Goal: Task Accomplishment & Management: Use online tool/utility

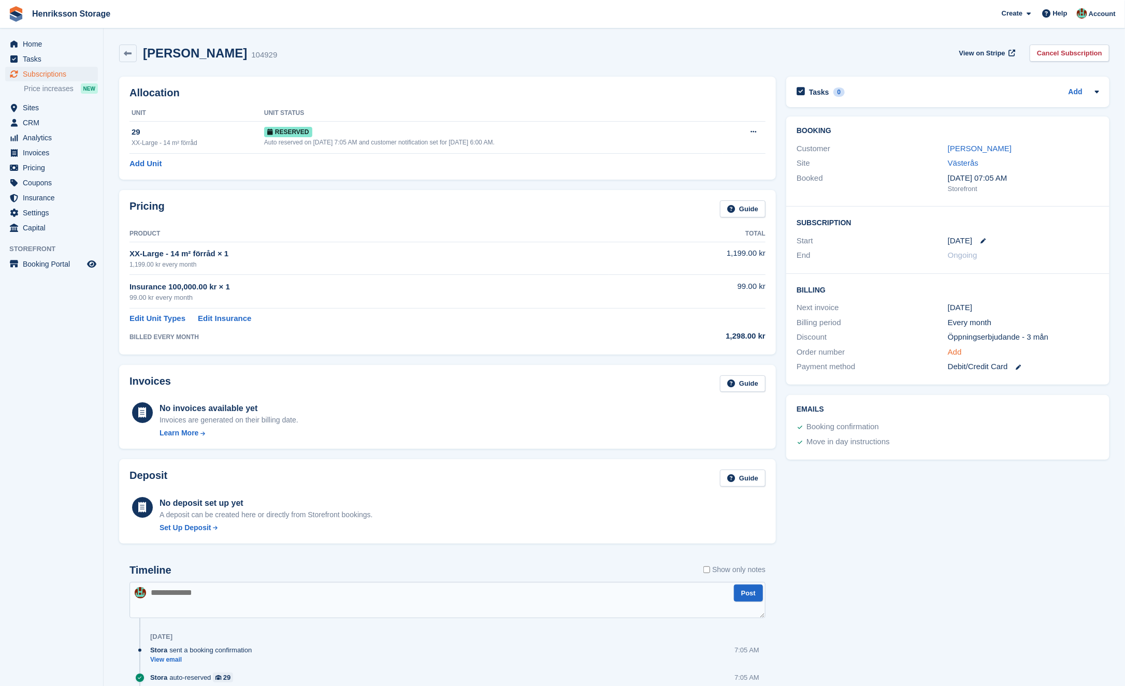
click at [899, 348] on link "Add" at bounding box center [954, 352] width 14 height 12
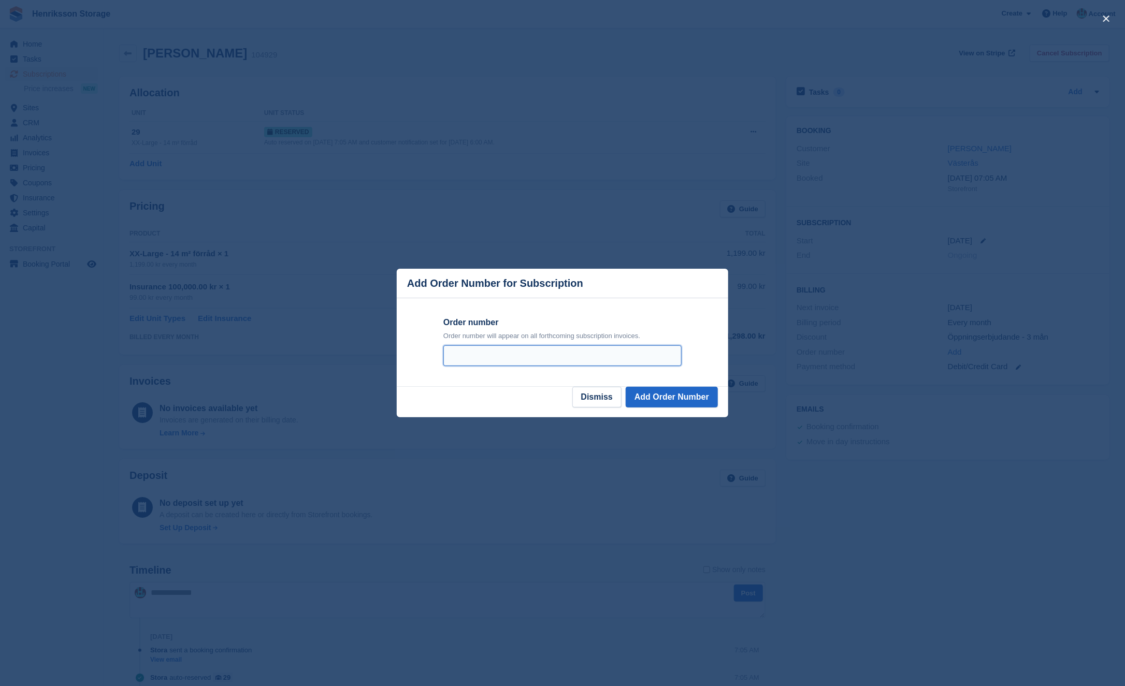
click at [584, 347] on input "Order number" at bounding box center [562, 355] width 238 height 21
paste input "**********"
type input "**********"
click at [687, 398] on button "Add Order Number" at bounding box center [671, 397] width 92 height 21
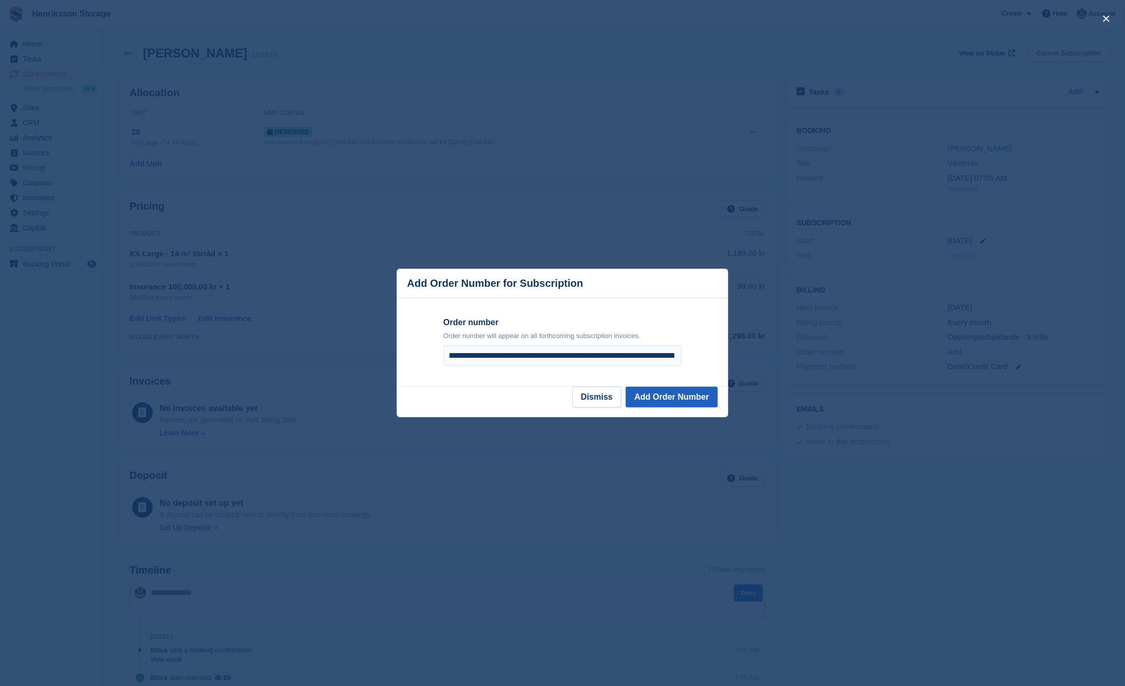
scroll to position [0, 0]
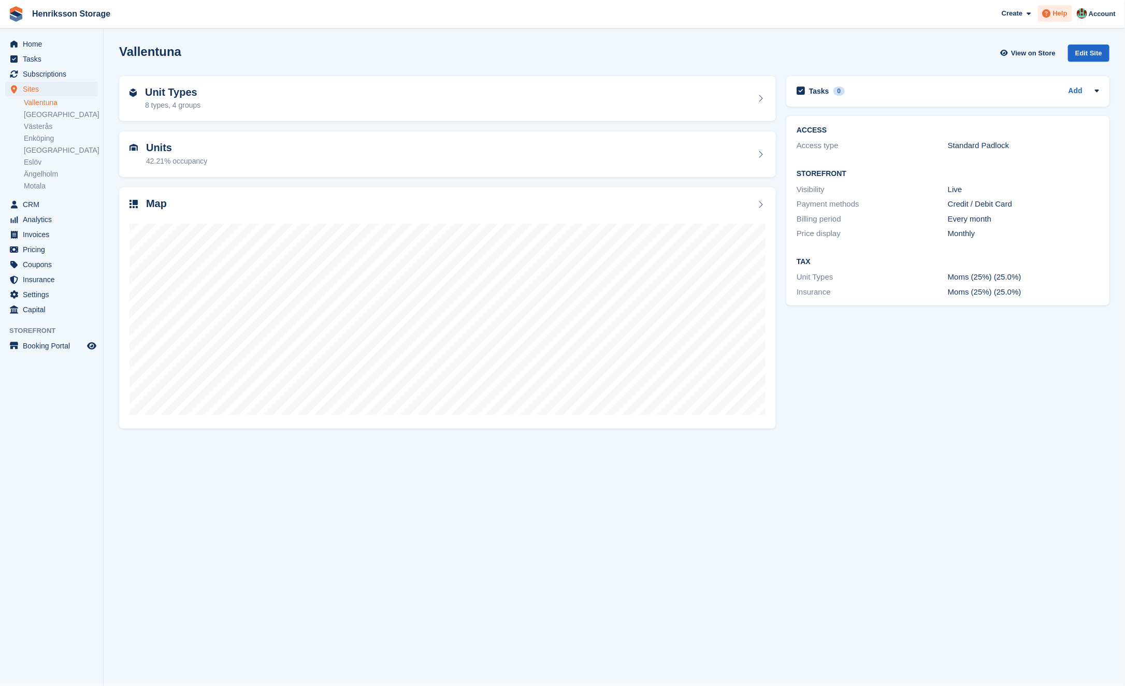
click at [1061, 15] on span "Help" at bounding box center [1060, 13] width 14 height 10
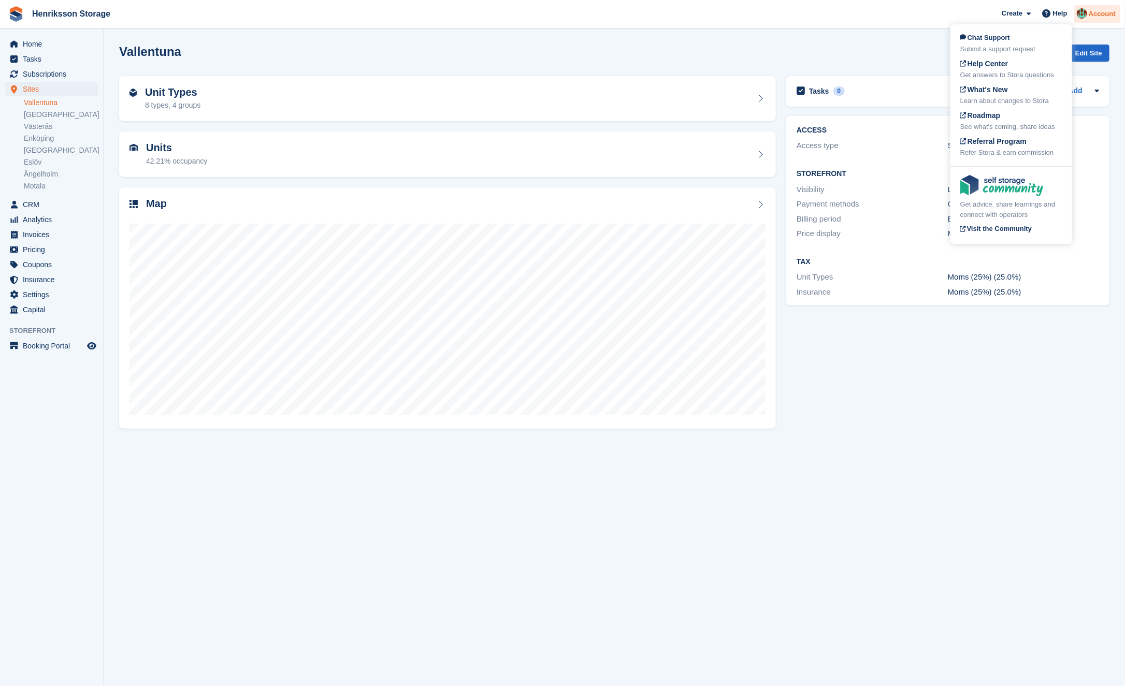
click at [1082, 14] on img at bounding box center [1081, 13] width 10 height 10
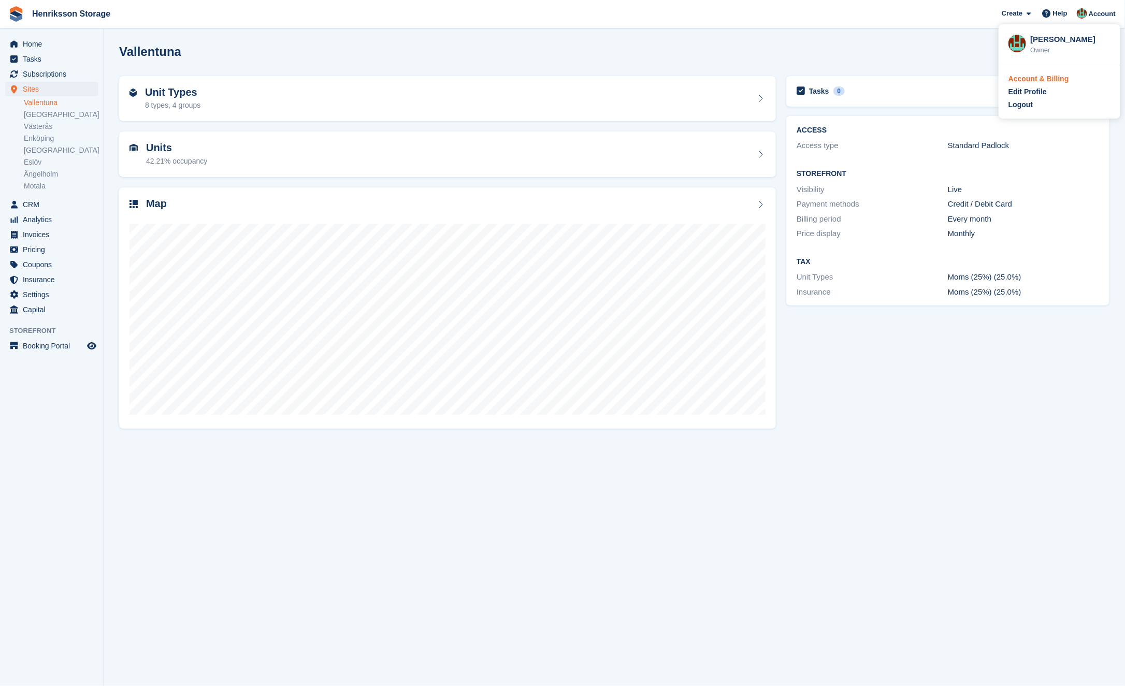
click at [1053, 74] on div "Account & Billing" at bounding box center [1038, 79] width 61 height 11
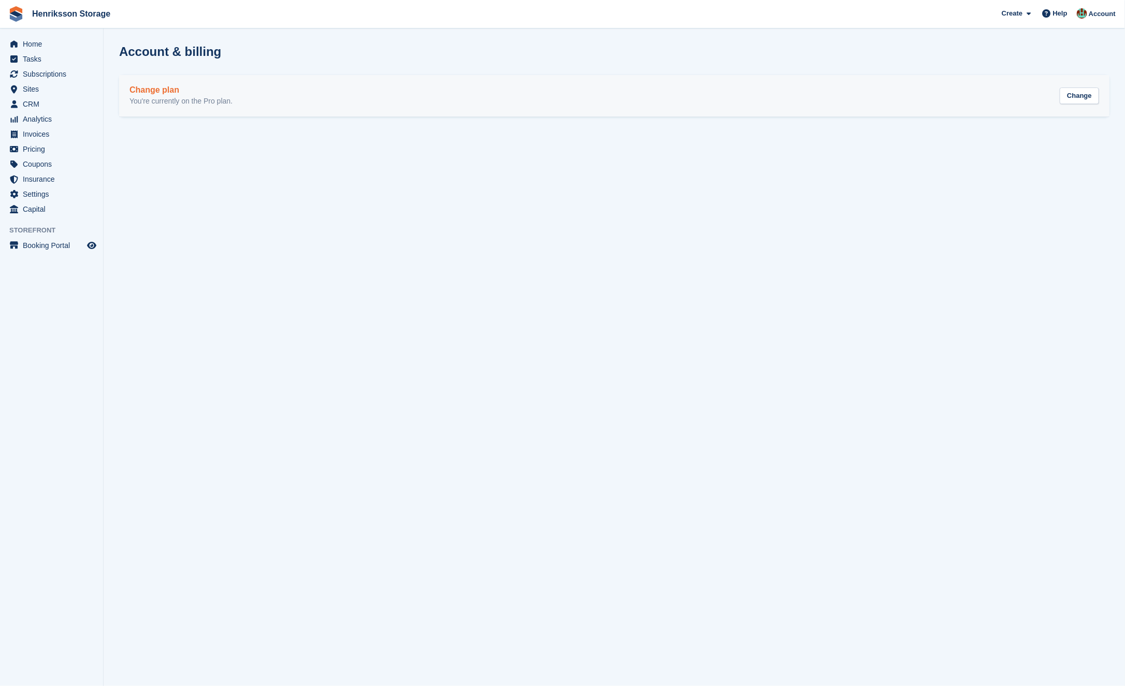
click at [655, 80] on link "Change plan You're currently on the Pro plan. Change" at bounding box center [614, 95] width 990 height 41
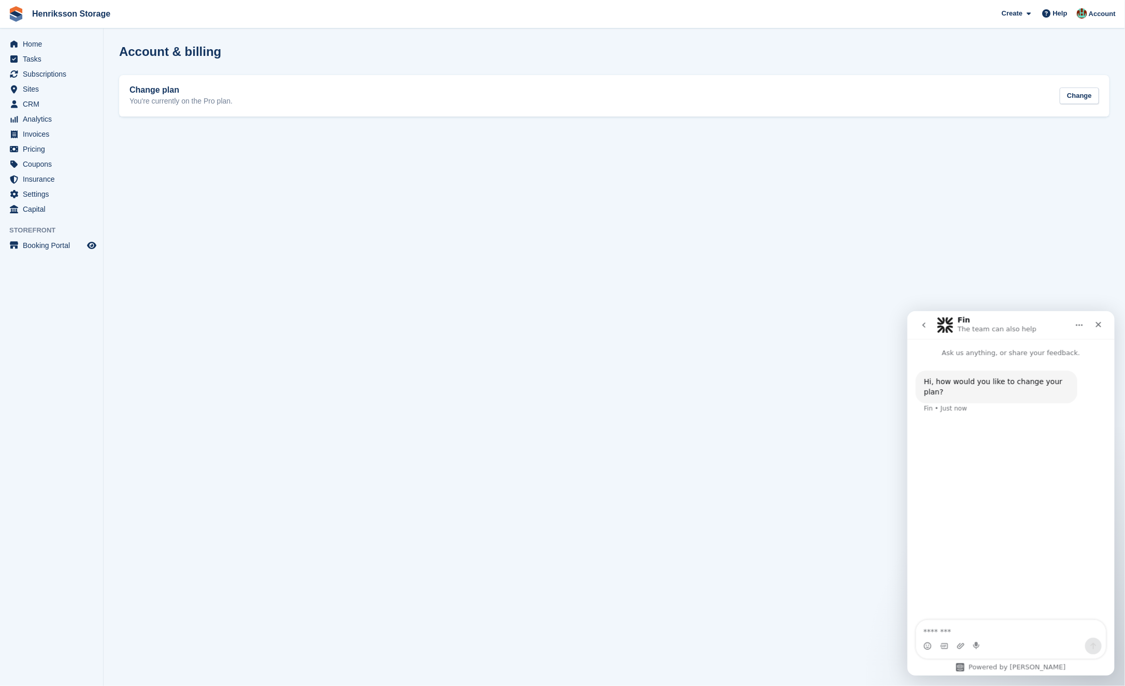
click at [782, 290] on section "Account & billing Change plan You're currently on the Pro plan. Change" at bounding box center [614, 343] width 1021 height 686
drag, startPoint x: 1447, startPoint y: 540, endPoint x: 1873, endPoint y: 610, distance: 432.3
click at [1101, 321] on icon "Close" at bounding box center [1097, 324] width 8 height 8
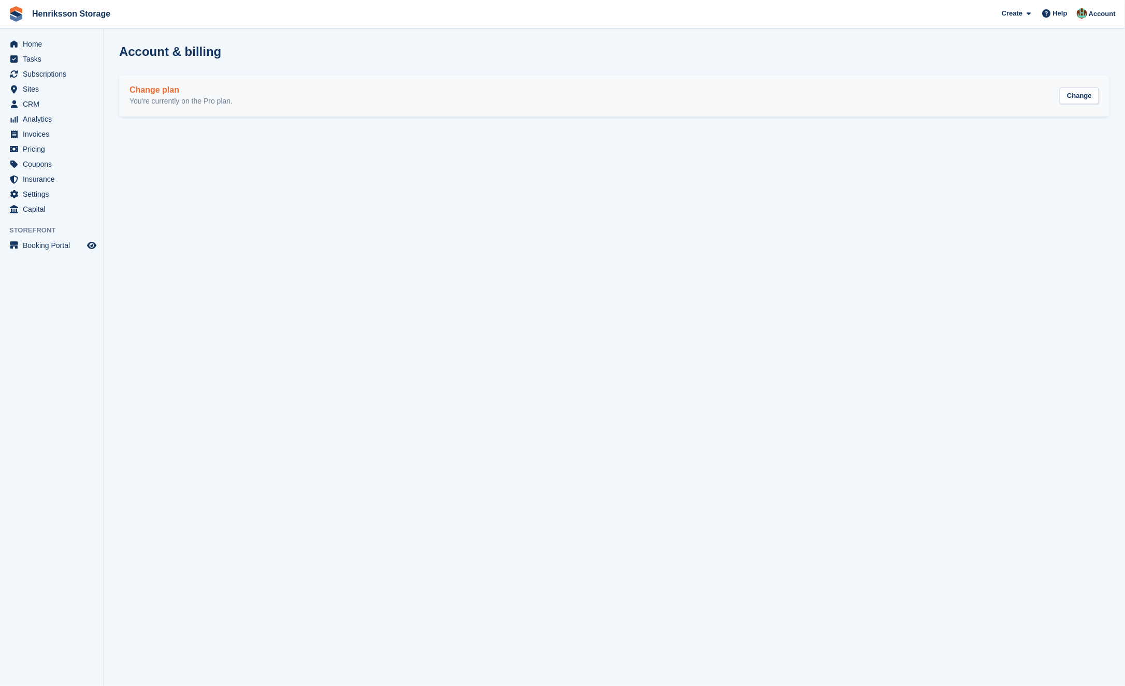
click at [874, 77] on link "Change plan You're currently on the Pro plan. Change" at bounding box center [614, 95] width 990 height 41
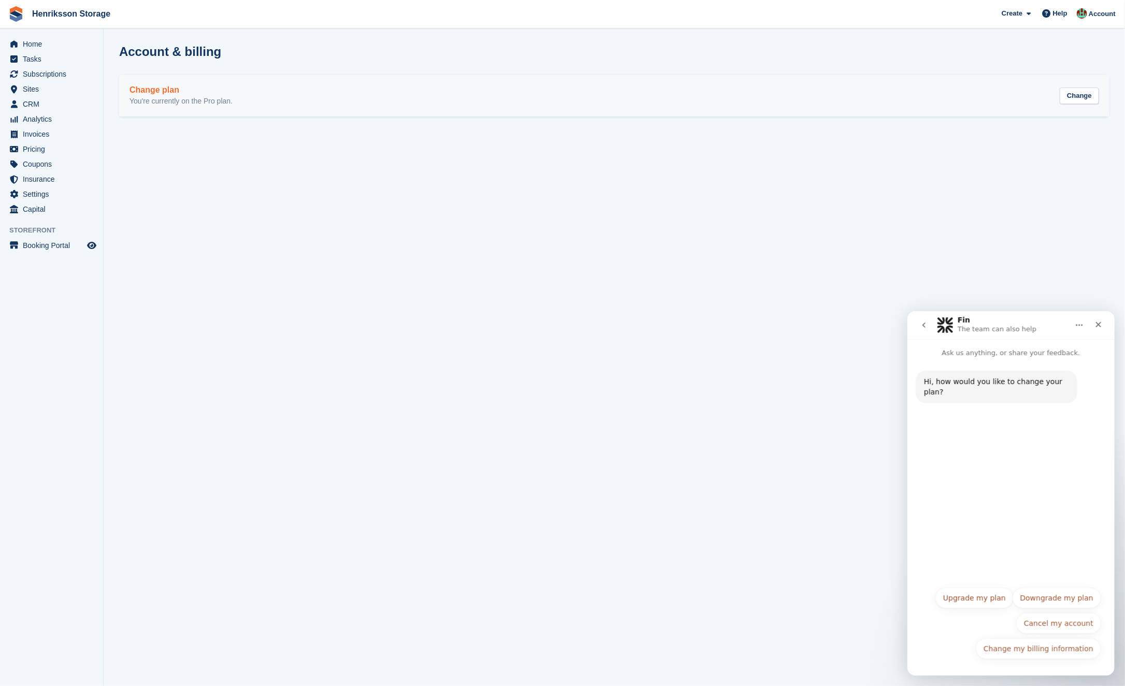
click at [981, 96] on div "Change plan You're currently on the Pro plan. Change" at bounding box center [613, 95] width 969 height 21
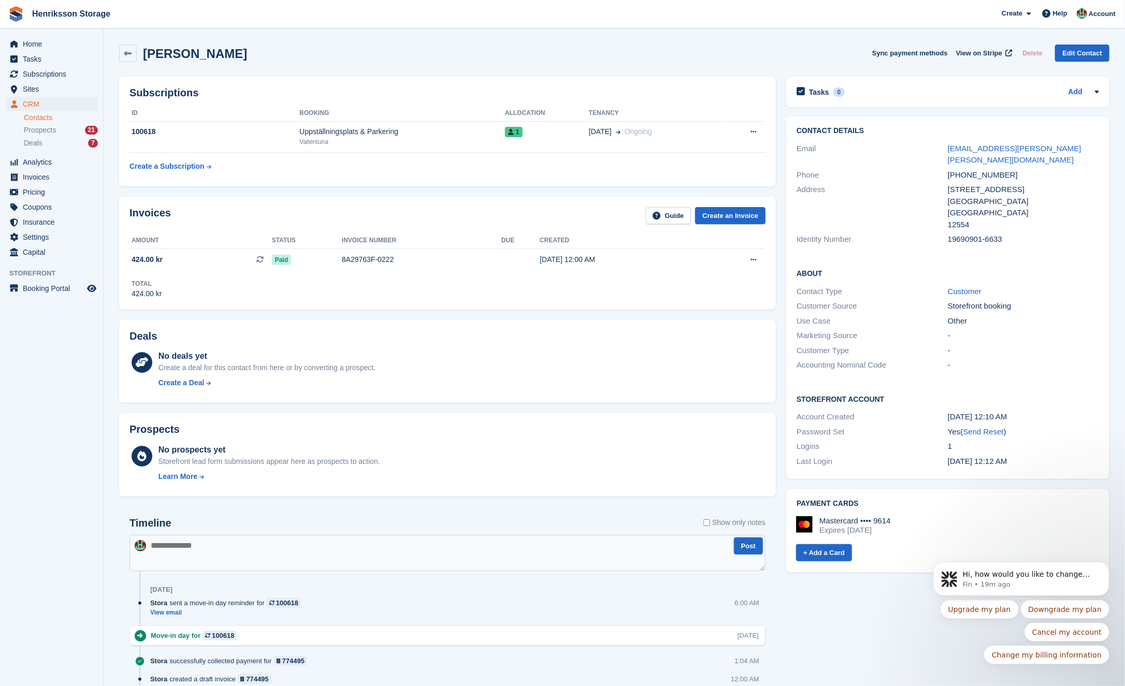
click at [137, 64] on div "[PERSON_NAME] Sync payment methods View on Stripe Delete Edit Contact" at bounding box center [614, 55] width 1000 height 32
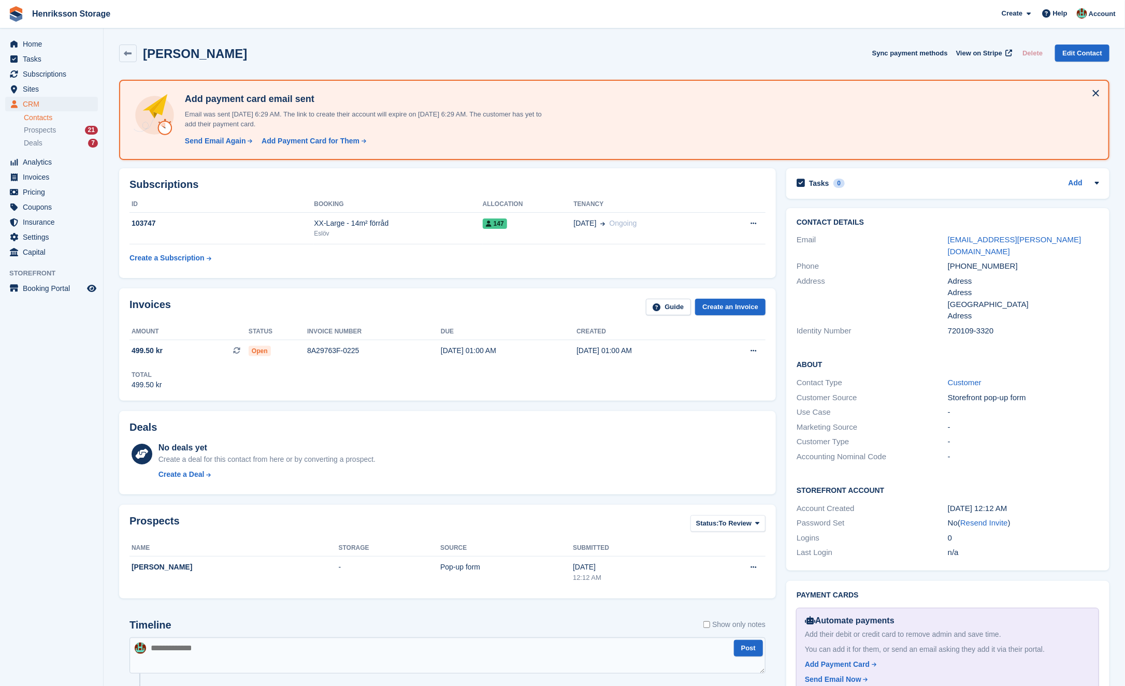
click at [972, 260] on div "[PHONE_NUMBER]" at bounding box center [1022, 266] width 151 height 12
click at [972, 260] on div "+46738112873" at bounding box center [1022, 266] width 151 height 12
copy div "+46738112873"
click at [41, 438] on aside "Home Tasks Subscriptions Subscriptions Subscriptions Price increases NEW Price …" at bounding box center [51, 345] width 103 height 634
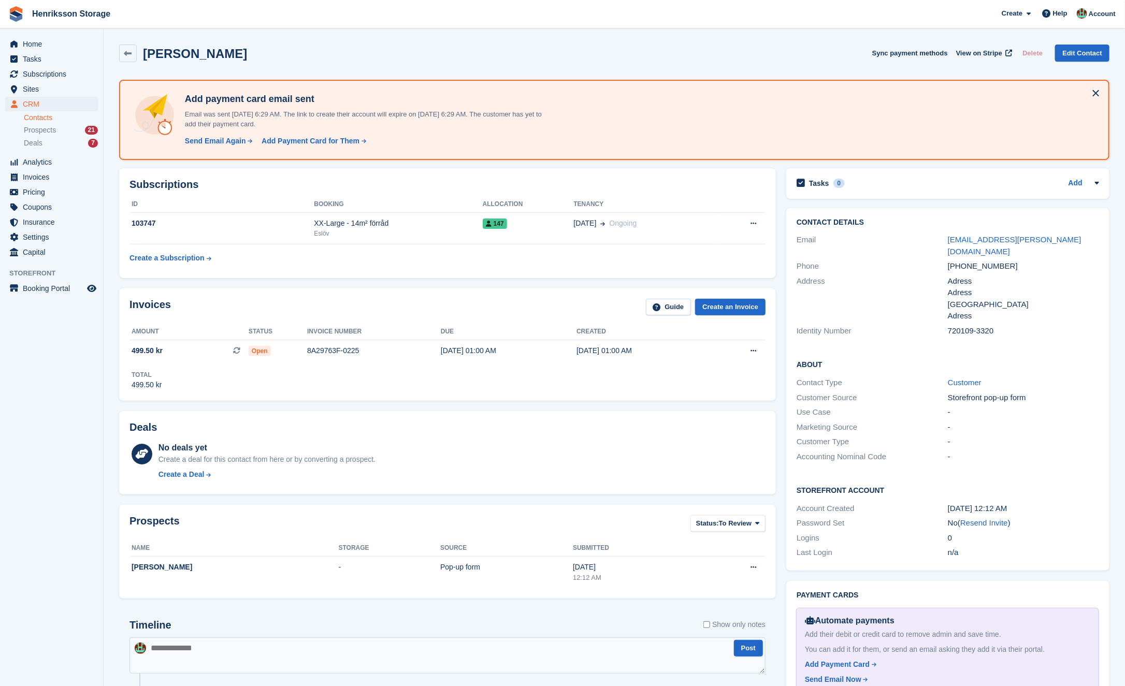
click at [967, 260] on div "+46738112873" at bounding box center [1022, 266] width 151 height 12
copy div "+46738112873"
click at [57, 84] on span "Sites" at bounding box center [54, 89] width 62 height 14
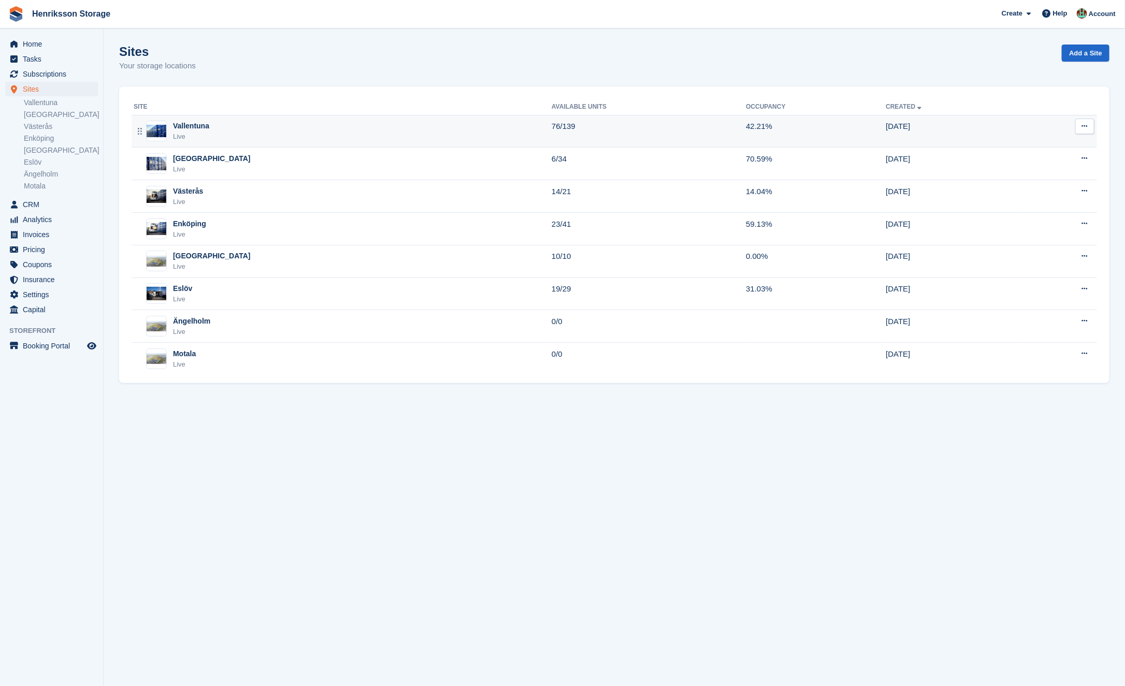
click at [242, 129] on div "Vallentuna Live" at bounding box center [343, 131] width 418 height 21
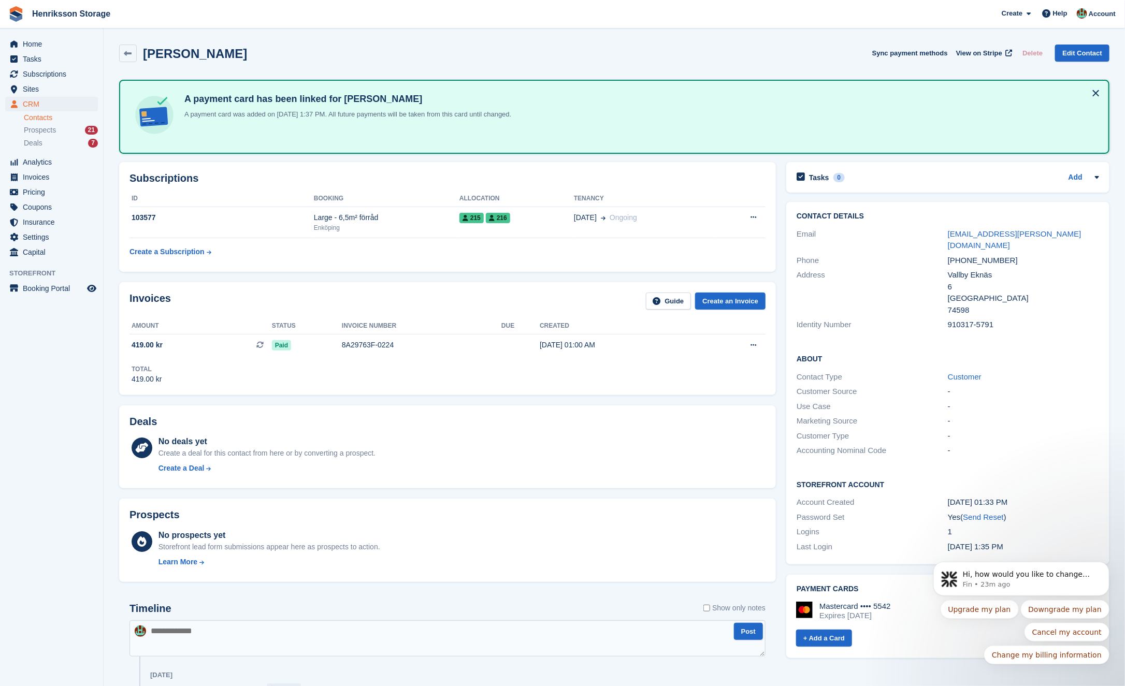
click at [982, 255] on div "+46767667636" at bounding box center [1022, 261] width 151 height 12
copy div "+46767667636"
click at [549, 418] on div "Deals" at bounding box center [447, 424] width 636 height 16
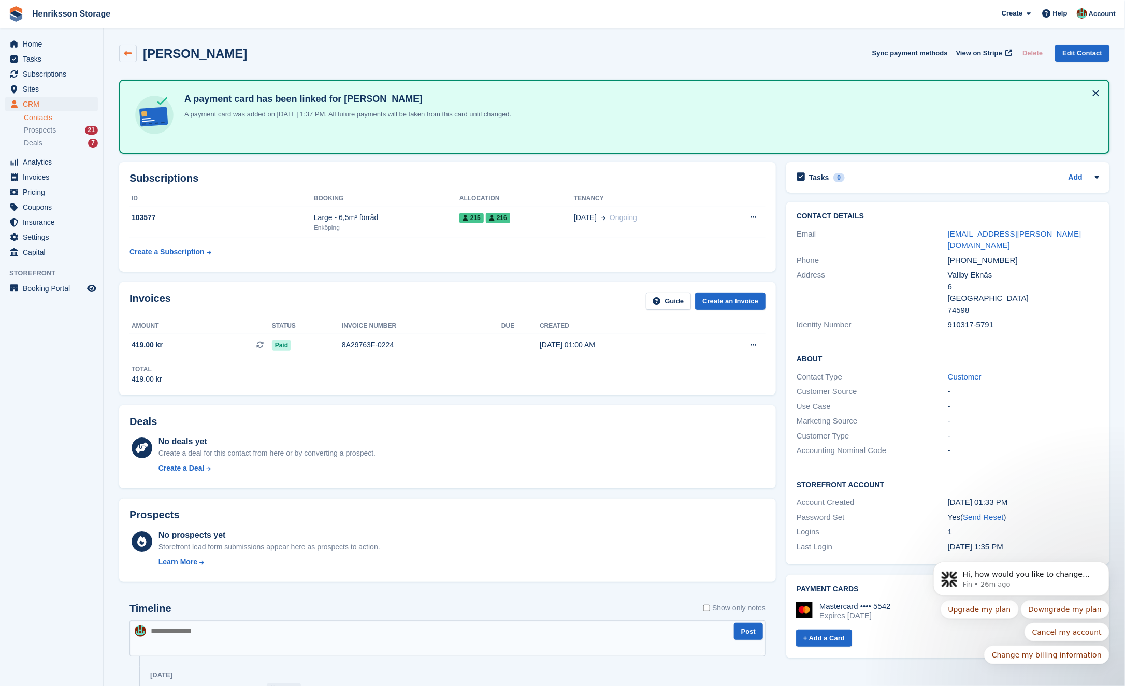
click at [129, 55] on icon at bounding box center [128, 54] width 8 height 8
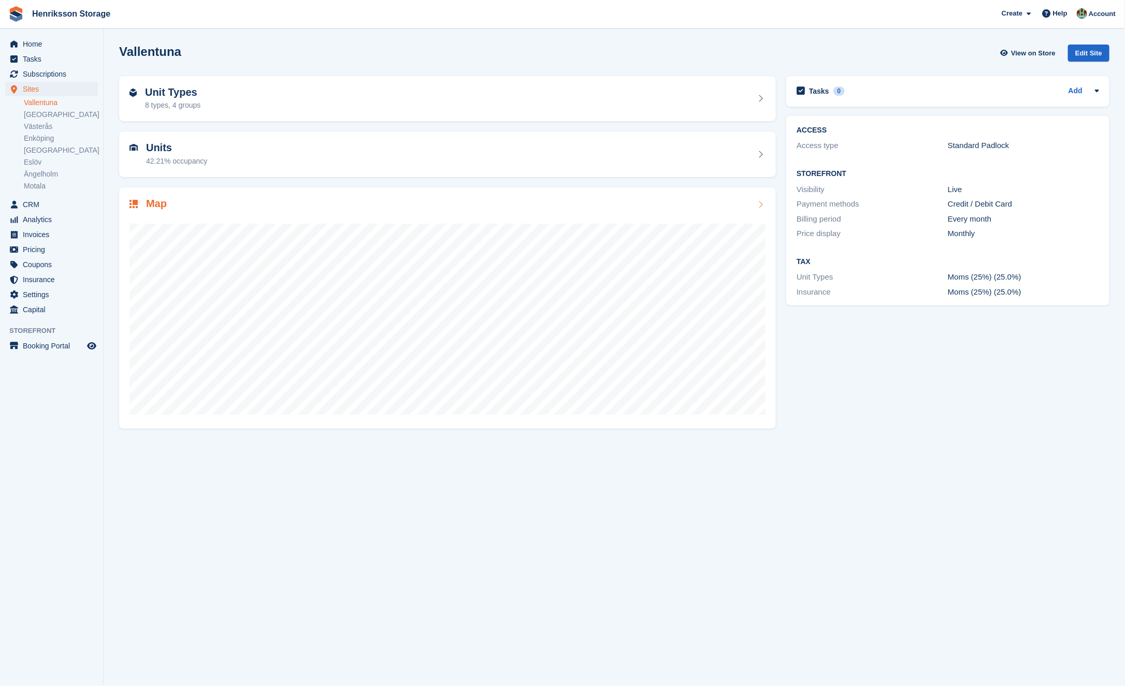
click at [435, 201] on div "Map" at bounding box center [447, 205] width 636 height 14
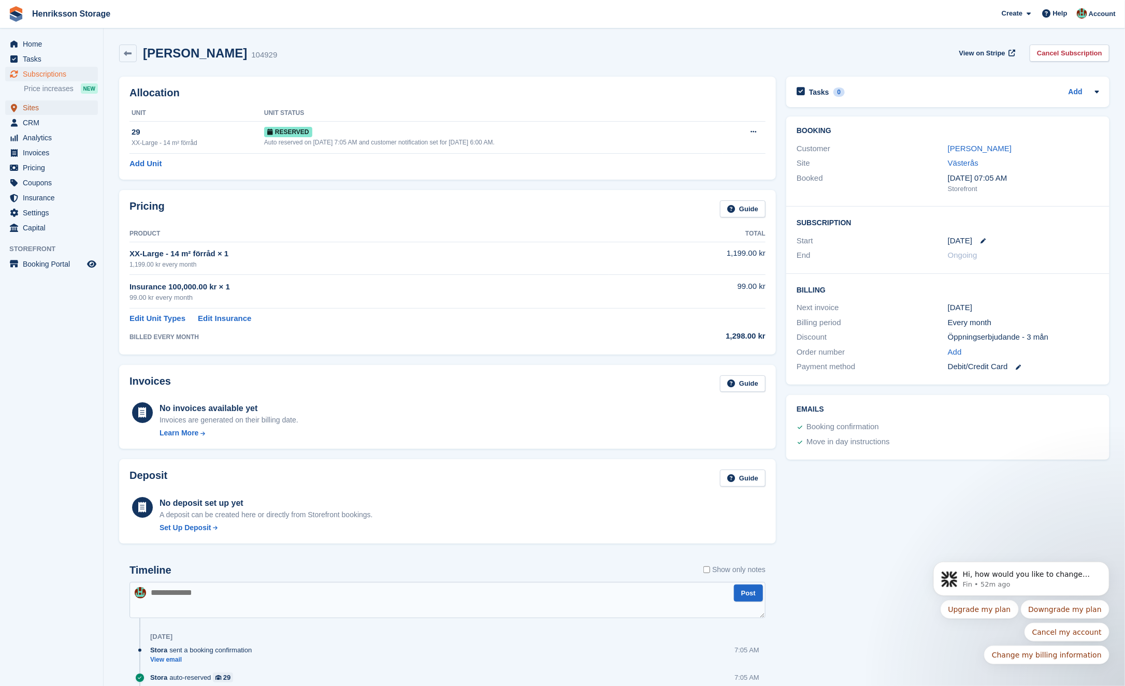
click at [59, 111] on span "Sites" at bounding box center [54, 107] width 62 height 14
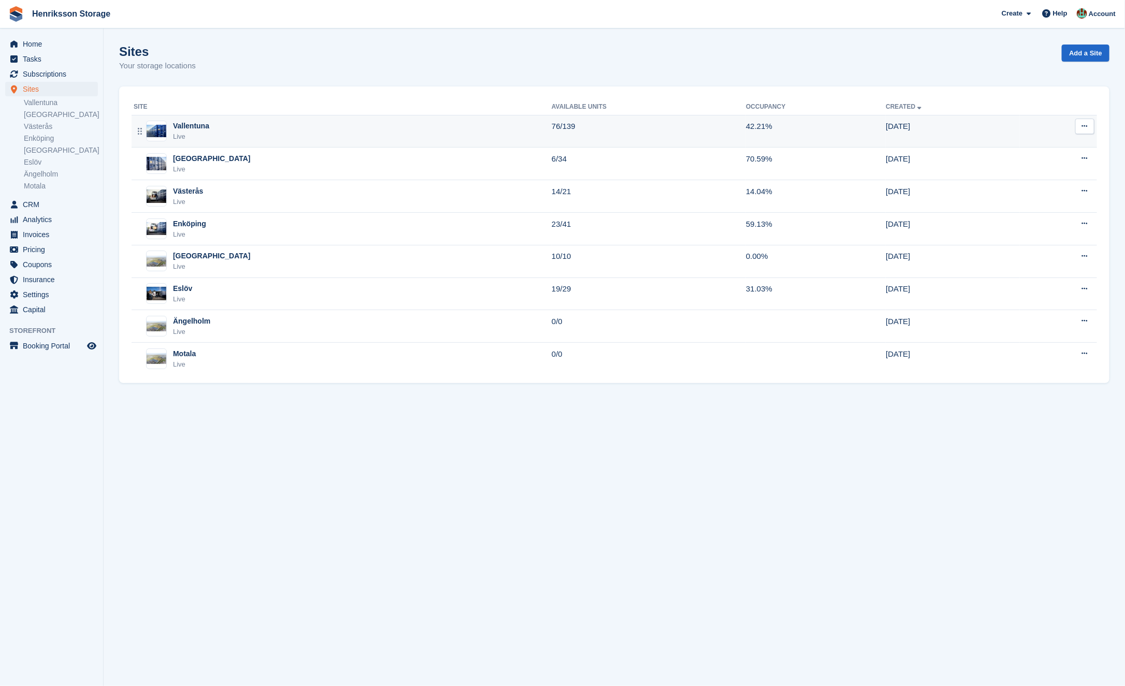
click at [322, 140] on div "Vallentuna Live" at bounding box center [343, 131] width 418 height 21
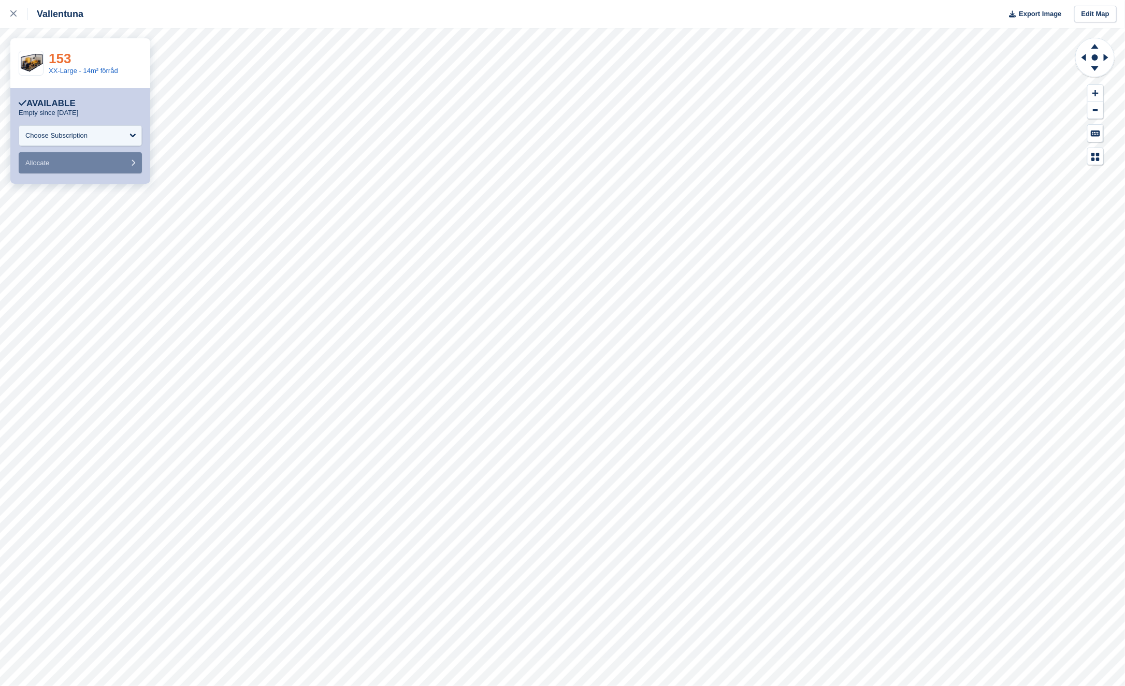
click at [59, 57] on link "153" at bounding box center [60, 59] width 22 height 16
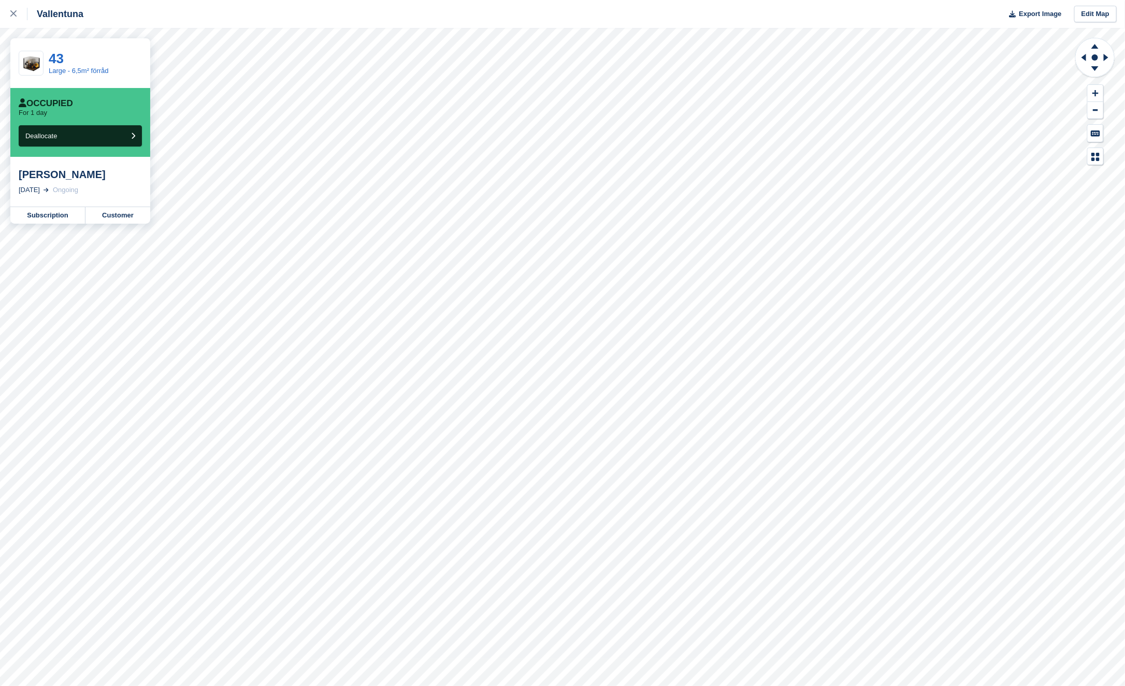
drag, startPoint x: 75, startPoint y: 192, endPoint x: 24, endPoint y: 174, distance: 53.5
click at [24, 174] on div "Matheus Fente Johansson" at bounding box center [80, 174] width 123 height 12
click at [17, 174] on div "Matheus Fente Johansson 31 Aug, 2025 Ongoing" at bounding box center [80, 182] width 140 height 50
copy div "[PERSON_NAME]"
click at [126, 223] on link "Customer" at bounding box center [117, 215] width 65 height 17
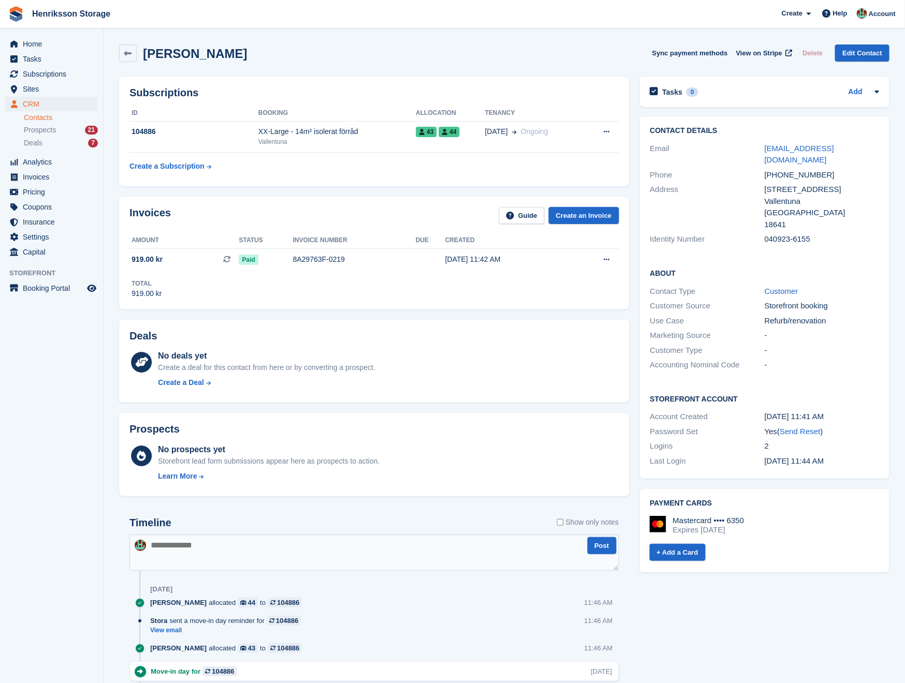
click at [808, 169] on div "+46760221013" at bounding box center [821, 175] width 114 height 12
click at [796, 169] on div "+46760221013" at bounding box center [821, 175] width 114 height 12
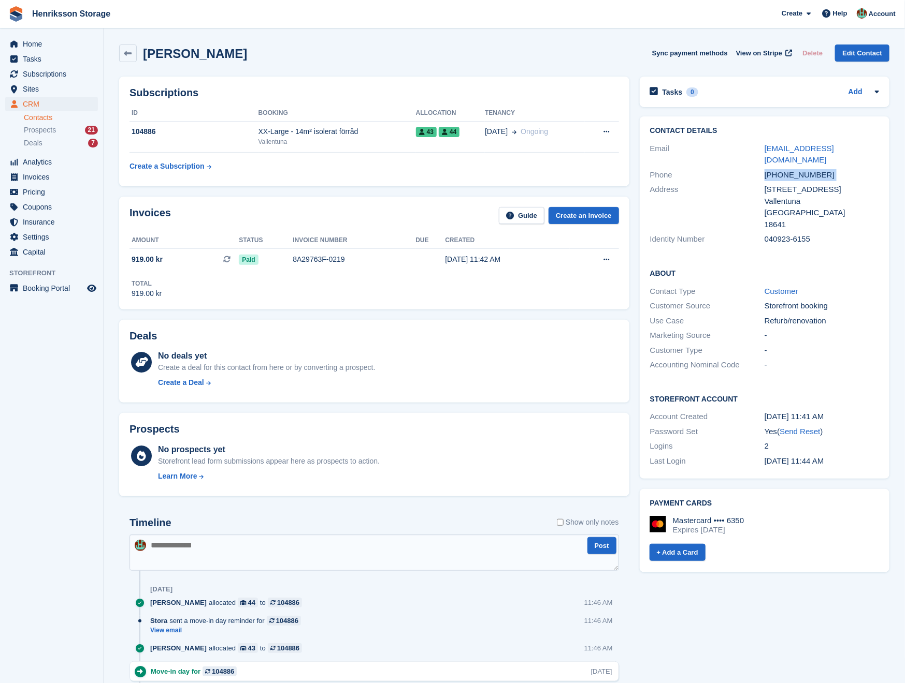
click at [796, 169] on div "+46760221013" at bounding box center [821, 175] width 114 height 12
click at [826, 169] on div "+46760221013" at bounding box center [821, 175] width 114 height 12
drag, startPoint x: 821, startPoint y: 164, endPoint x: 762, endPoint y: 164, distance: 59.0
click at [762, 168] on div "Phone +46760221013" at bounding box center [764, 175] width 229 height 15
copy div "+46760221013"
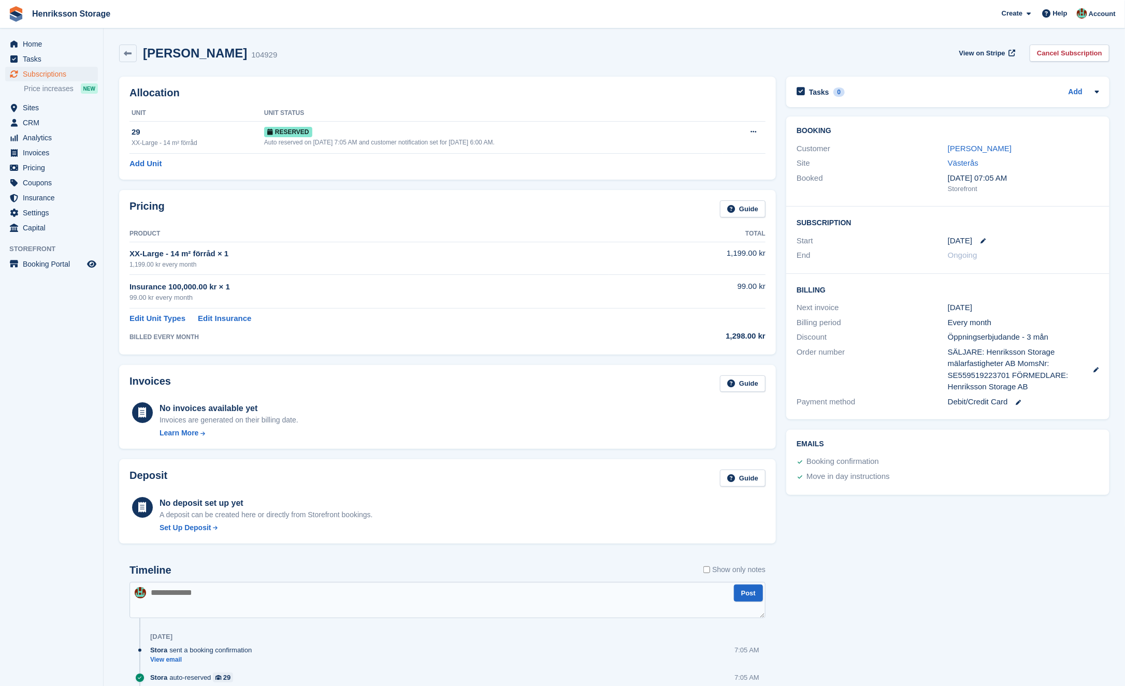
click at [68, 99] on div "Subscriptions Subscriptions Subscriptions Price increases NEW Price increases N…" at bounding box center [51, 84] width 103 height 34
click at [65, 104] on span "Sites" at bounding box center [54, 107] width 62 height 14
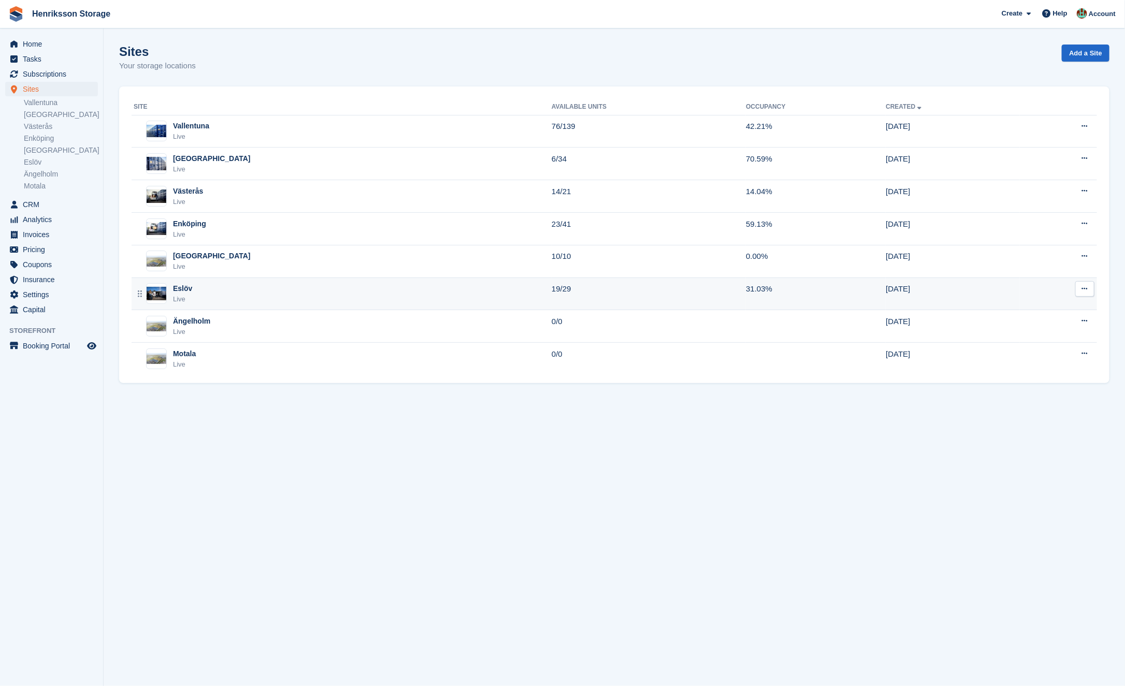
click at [252, 295] on div "Eslöv Live" at bounding box center [343, 293] width 418 height 21
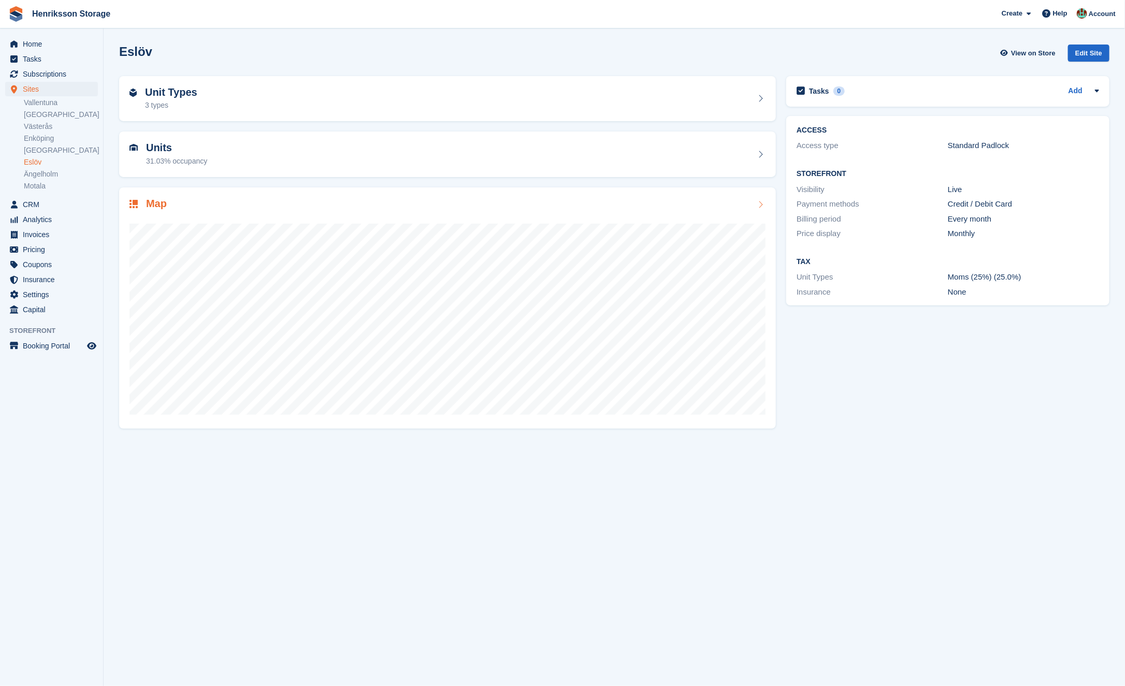
click at [349, 194] on div "Map" at bounding box center [447, 307] width 657 height 241
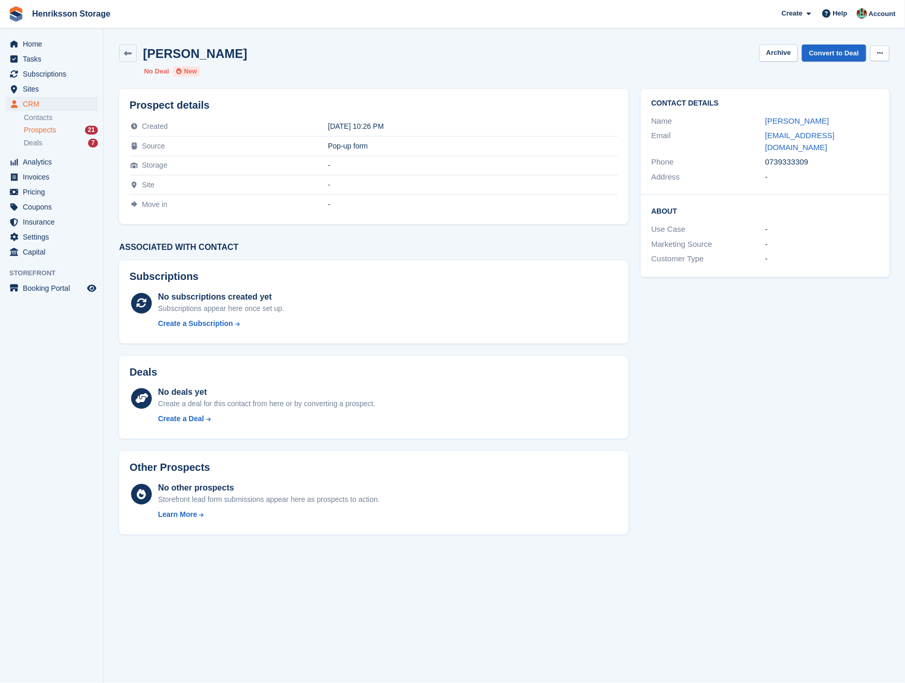
click at [878, 51] on icon at bounding box center [880, 53] width 6 height 7
click at [654, 59] on div "Nyota Mangapi Archive Convert to Deal Delete prospect" at bounding box center [504, 54] width 770 height 18
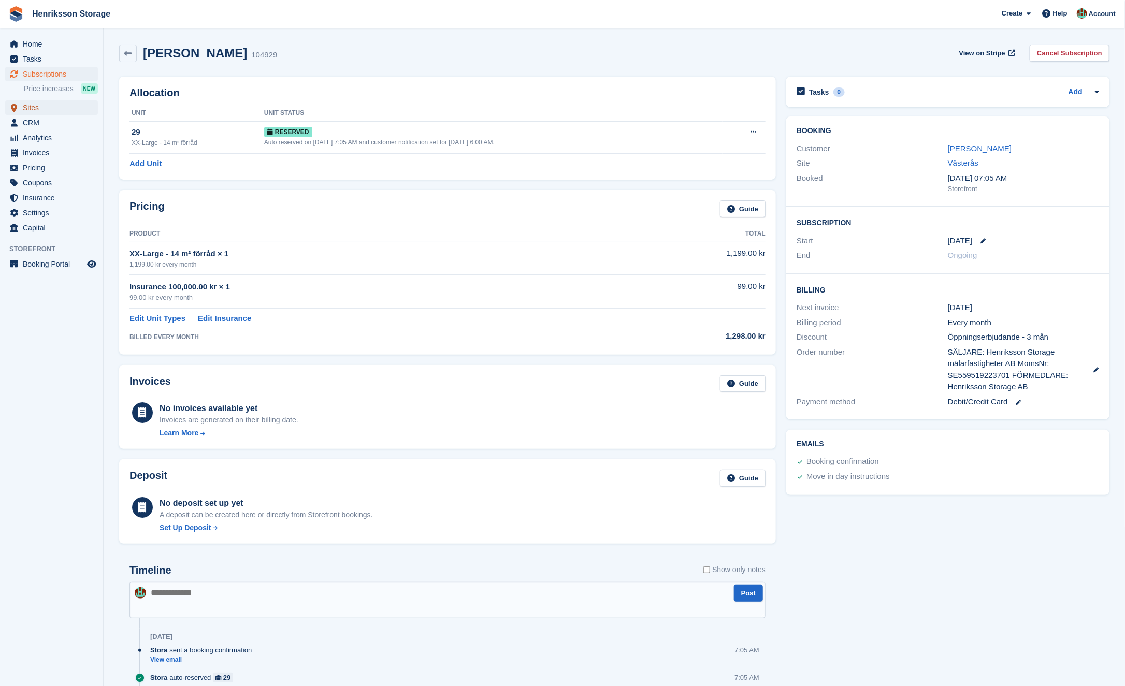
click at [52, 114] on span "Sites" at bounding box center [54, 107] width 62 height 14
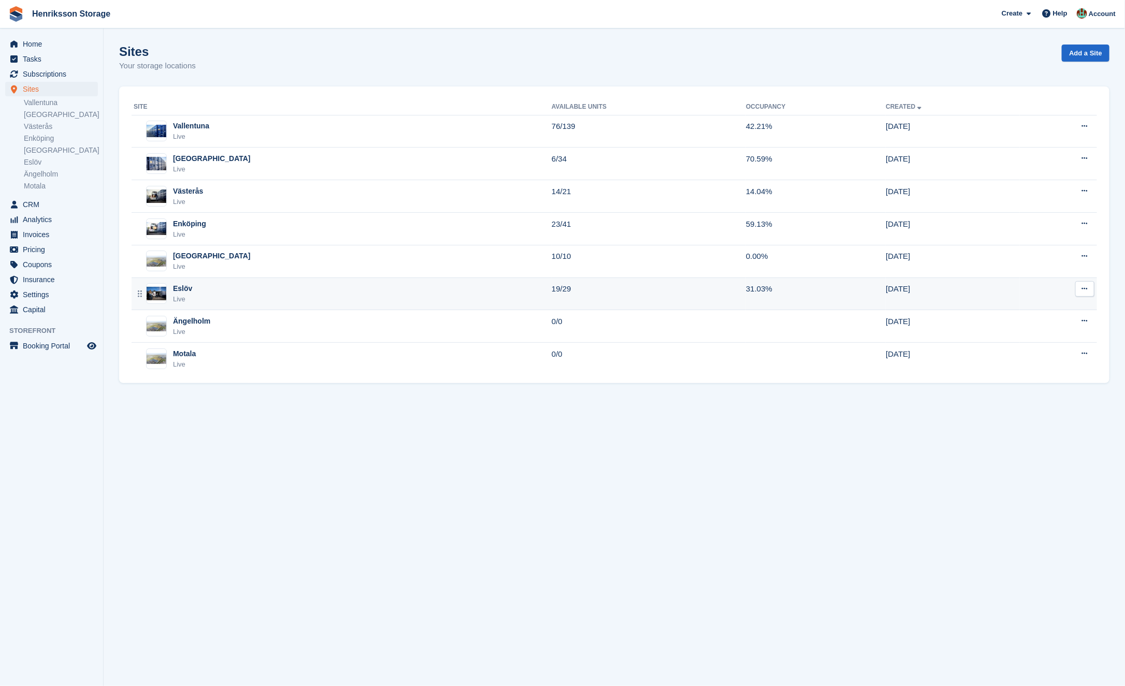
click at [254, 286] on div "Eslöv Live" at bounding box center [343, 293] width 418 height 21
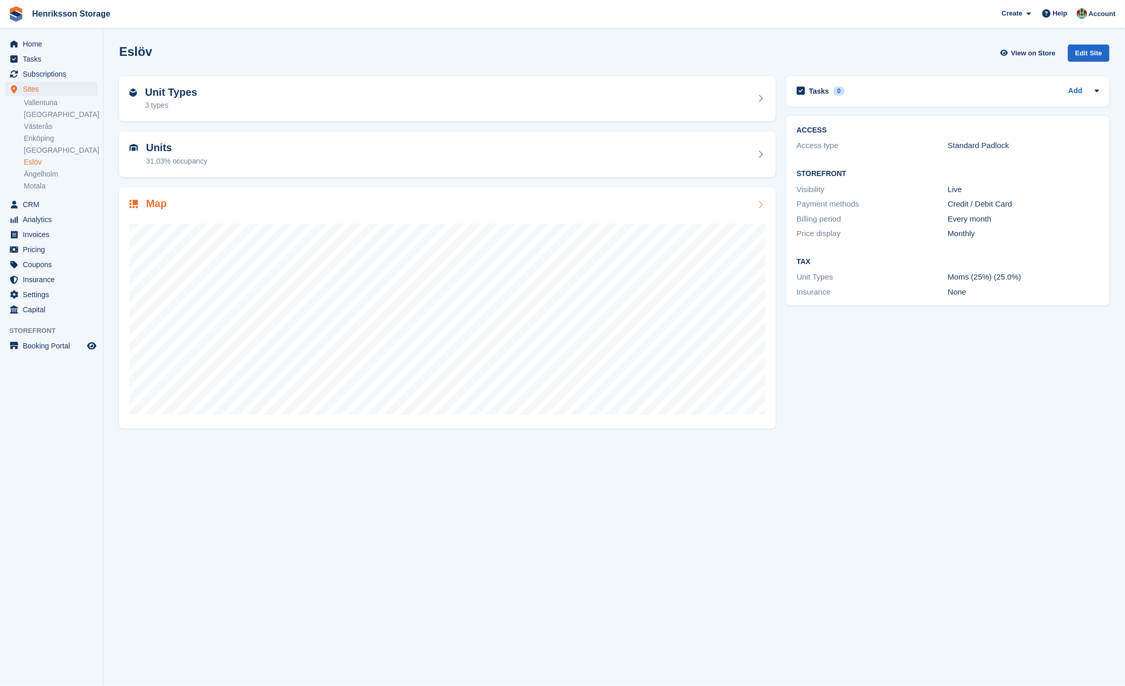
click at [231, 214] on div at bounding box center [447, 314] width 636 height 207
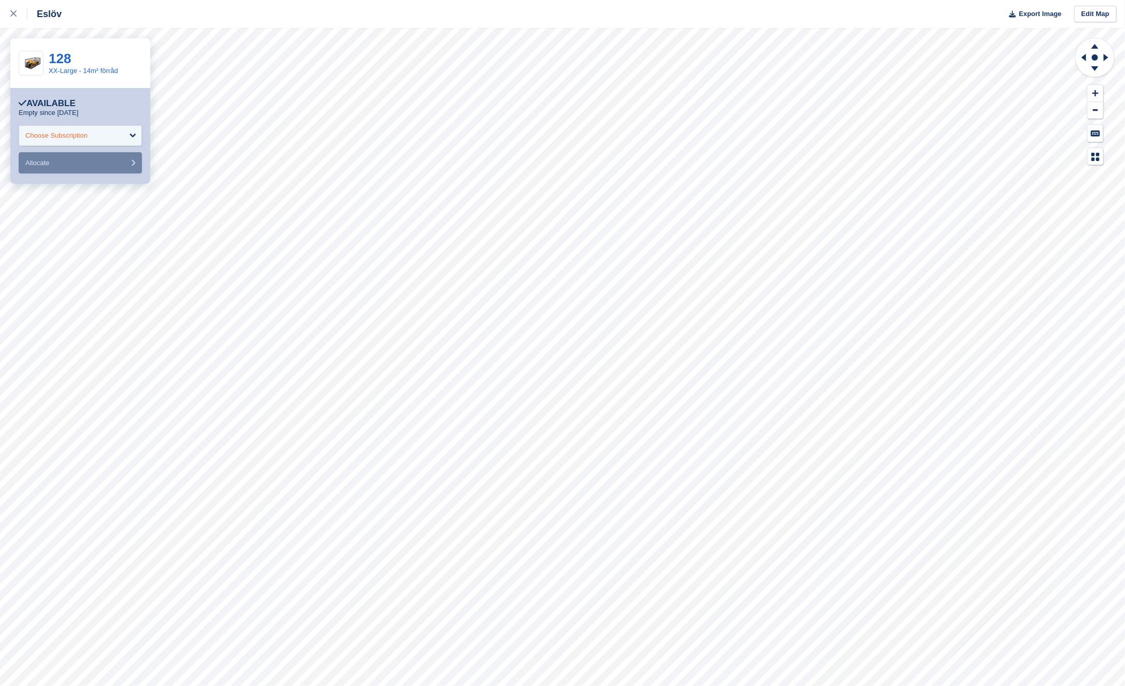
click at [108, 129] on div "Choose Subscription" at bounding box center [80, 135] width 123 height 21
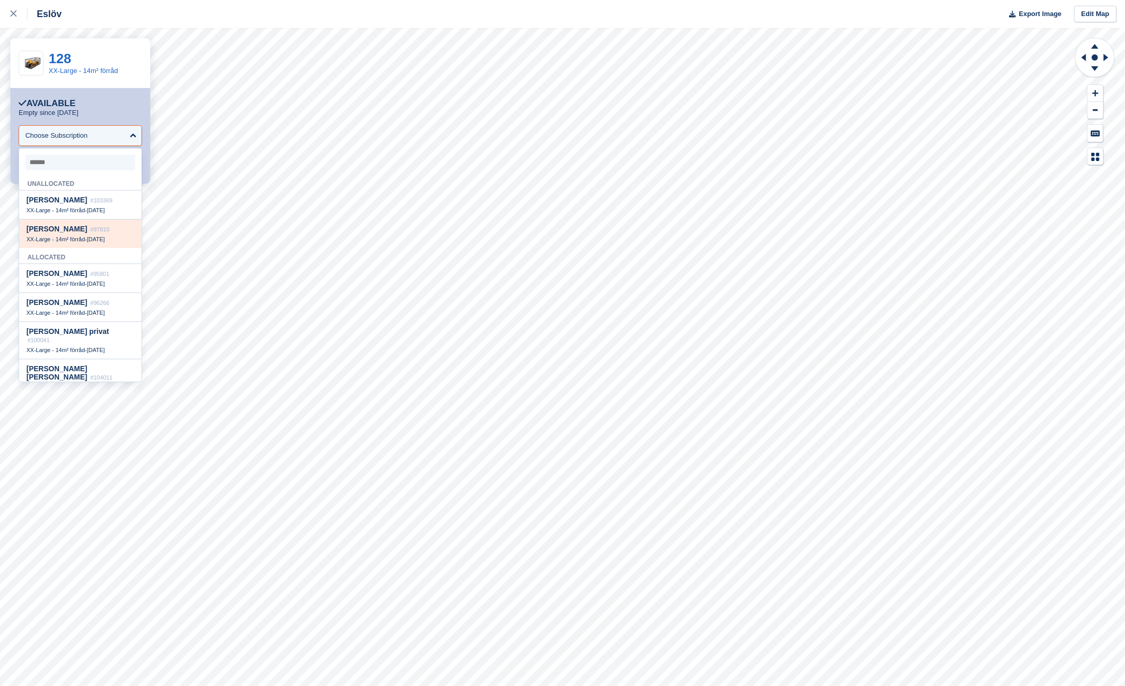
click at [111, 229] on div "[PERSON_NAME] #97810" at bounding box center [80, 229] width 108 height 9
select select "*****"
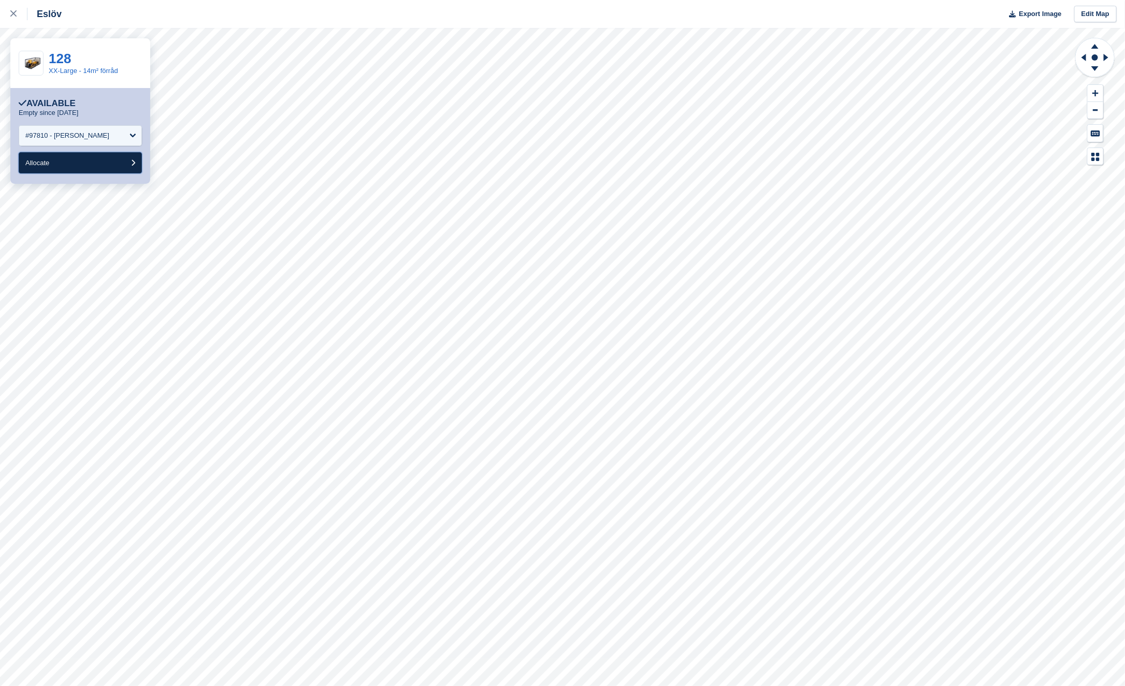
click at [91, 163] on button "Allocate" at bounding box center [80, 162] width 123 height 21
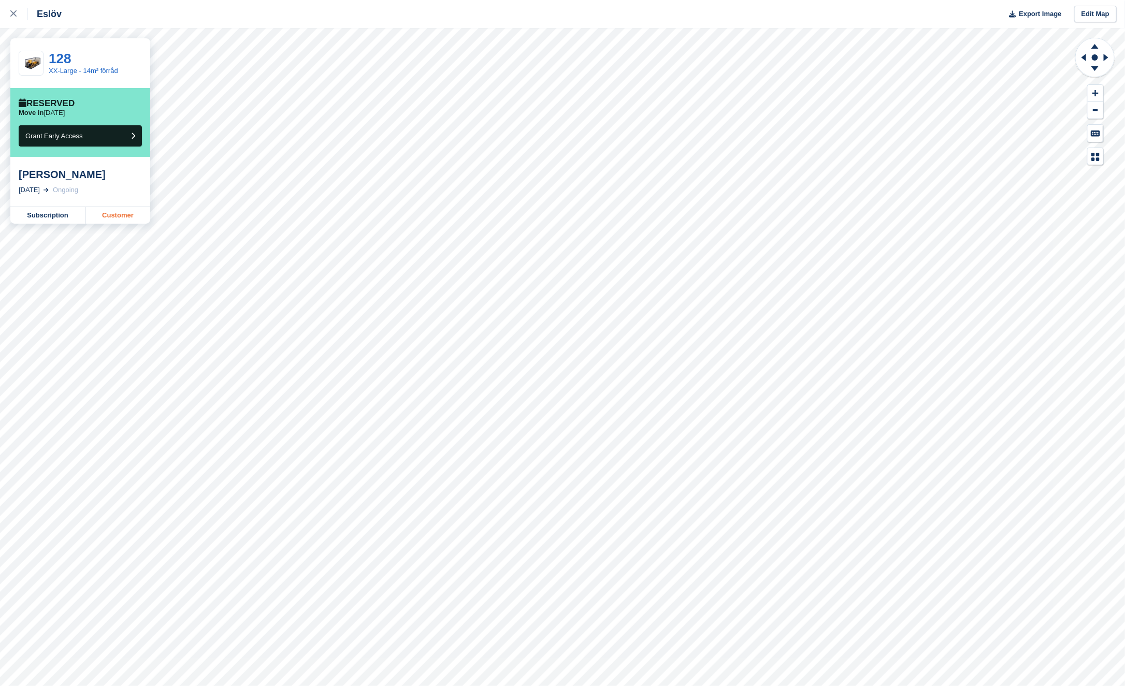
click at [135, 213] on link "Customer" at bounding box center [117, 215] width 65 height 17
click at [4, 14] on link at bounding box center [13, 14] width 27 height 28
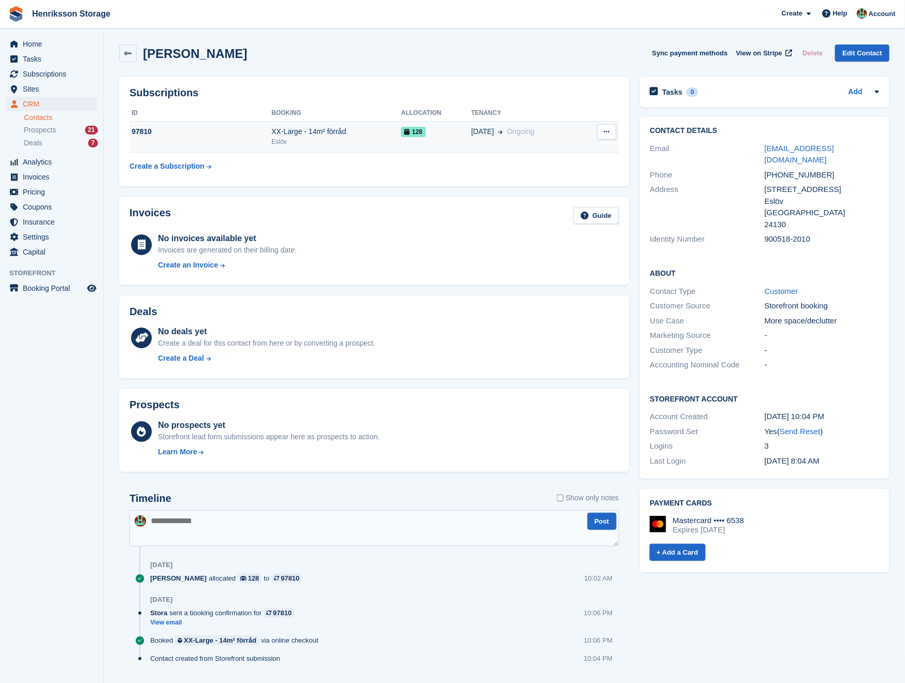
click at [349, 137] on div "Eslöv" at bounding box center [335, 141] width 129 height 9
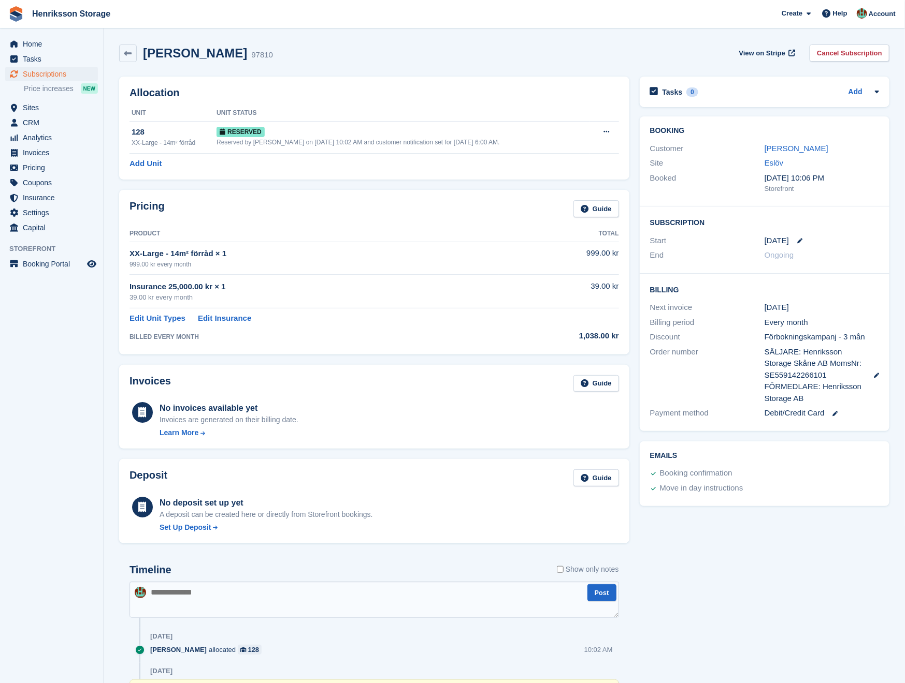
click at [799, 234] on div "Start 13 Sep" at bounding box center [764, 241] width 229 height 15
click at [799, 236] on div "13 Sep" at bounding box center [821, 241] width 114 height 12
click at [799, 239] on icon at bounding box center [799, 240] width 5 height 5
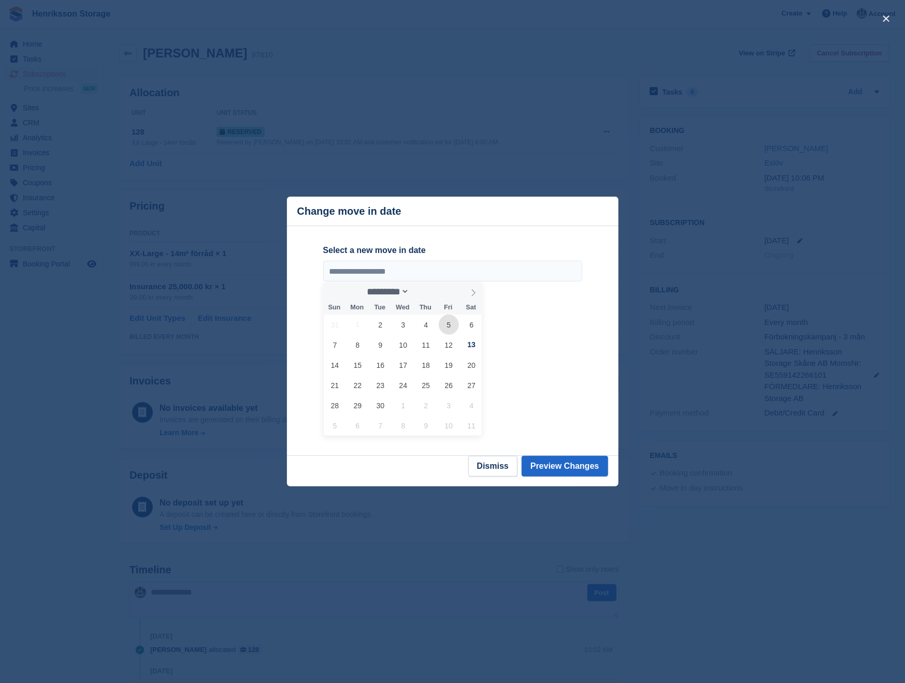
click at [446, 324] on span "5" at bounding box center [449, 325] width 20 height 20
type input "**********"
click at [562, 469] on button "Preview Changes" at bounding box center [564, 466] width 86 height 21
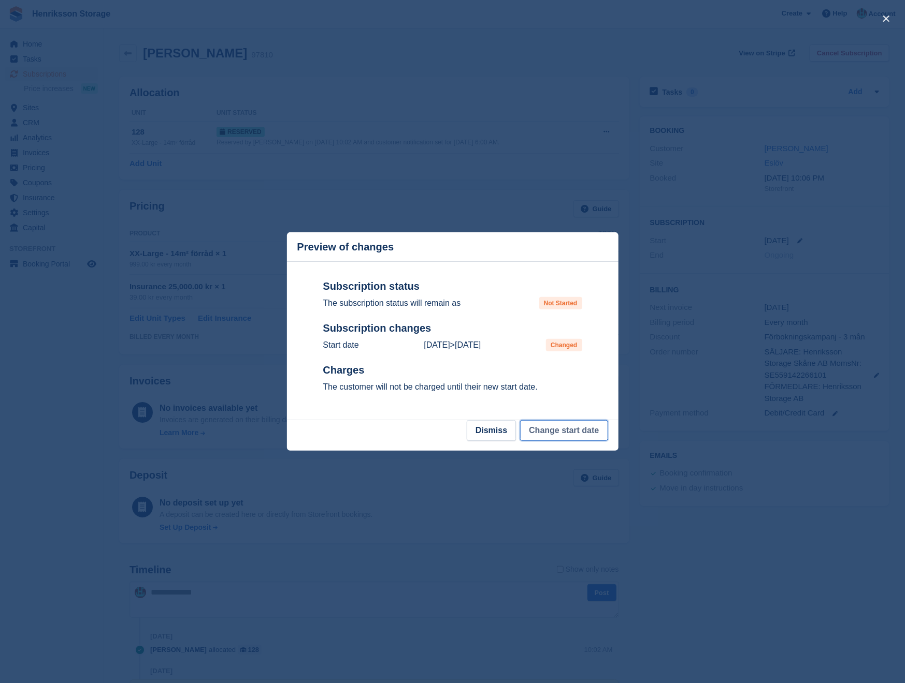
click at [560, 425] on button "Change start date" at bounding box center [564, 430] width 88 height 21
